Goal: Task Accomplishment & Management: Use online tool/utility

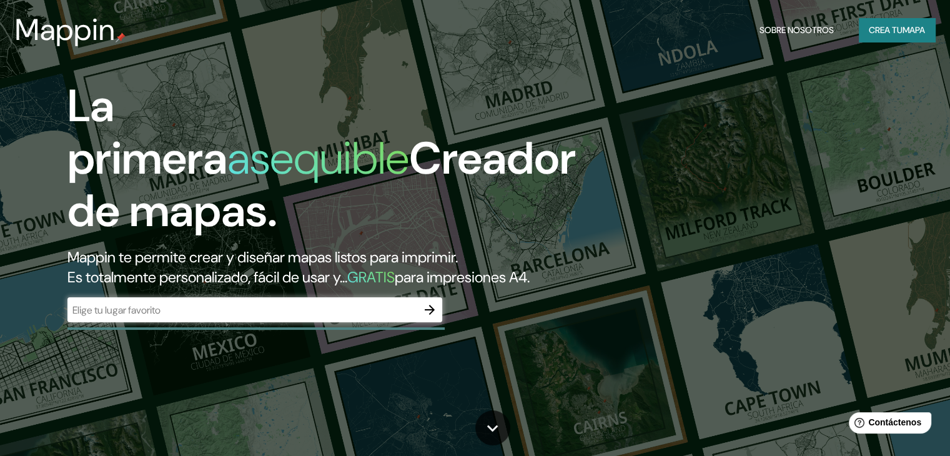
click at [301, 322] on div "​" at bounding box center [254, 309] width 375 height 25
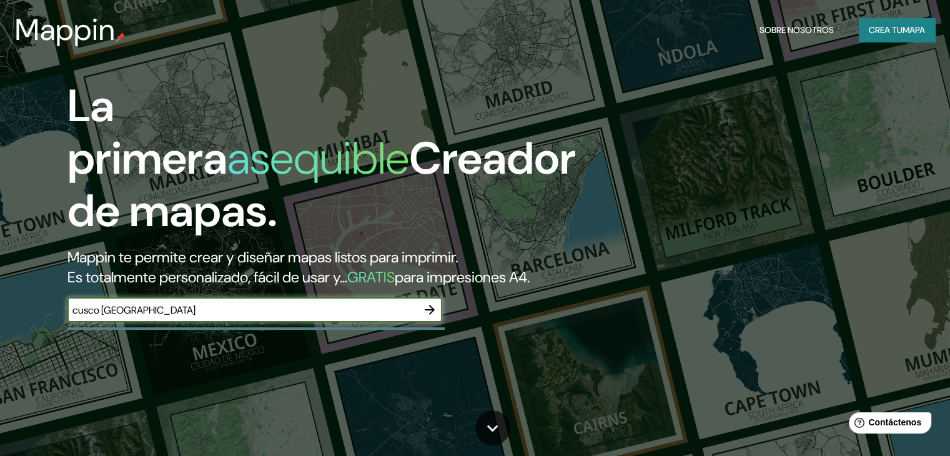
type input "cusco [GEOGRAPHIC_DATA]"
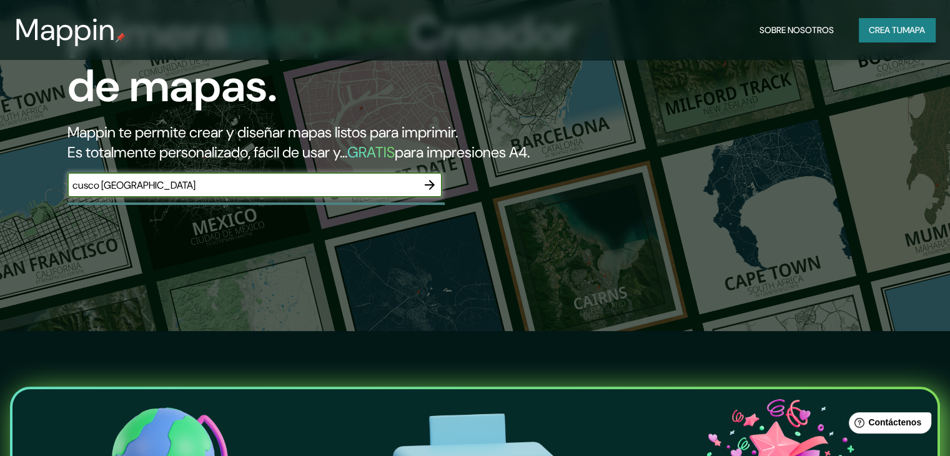
click at [425, 192] on icon "button" at bounding box center [429, 184] width 15 height 15
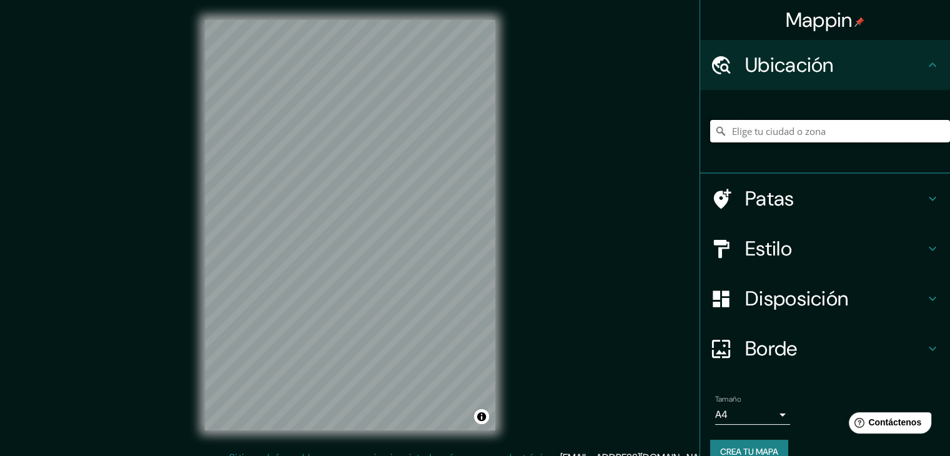
click at [803, 136] on input "Elige tu ciudad o zona" at bounding box center [830, 131] width 240 height 22
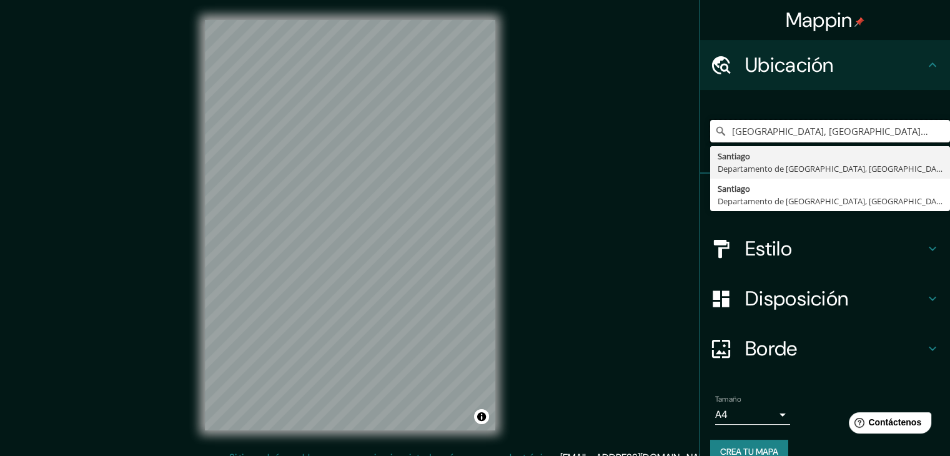
type input "[GEOGRAPHIC_DATA], [GEOGRAPHIC_DATA], [GEOGRAPHIC_DATA]"
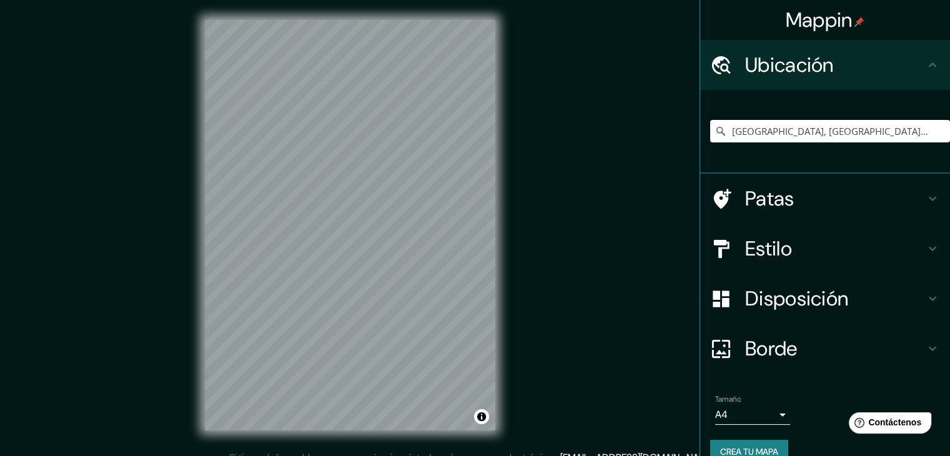
click at [810, 192] on h4 "Patas" at bounding box center [835, 198] width 180 height 25
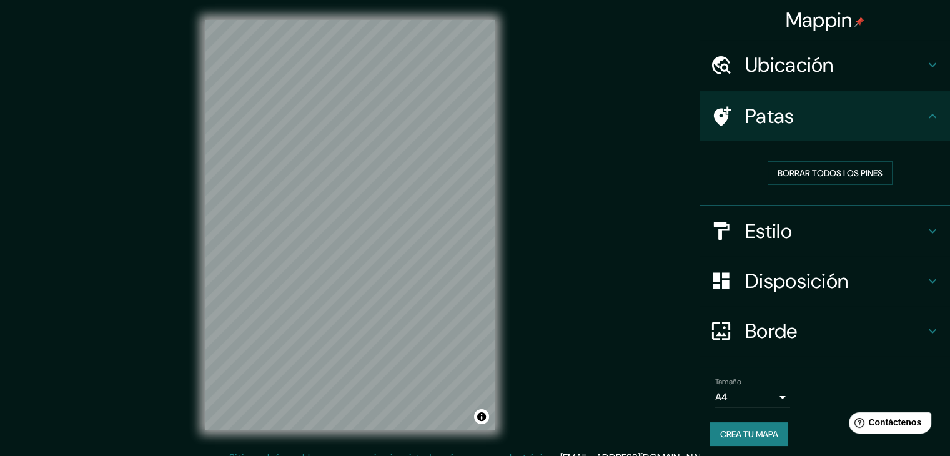
click at [768, 235] on font "Estilo" at bounding box center [768, 231] width 47 height 26
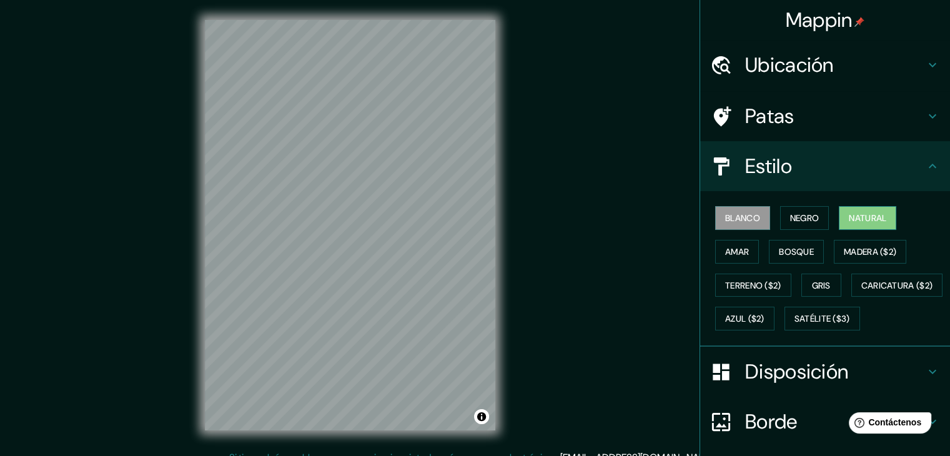
click at [854, 224] on font "Natural" at bounding box center [867, 218] width 37 height 16
